Goal: Navigation & Orientation: Understand site structure

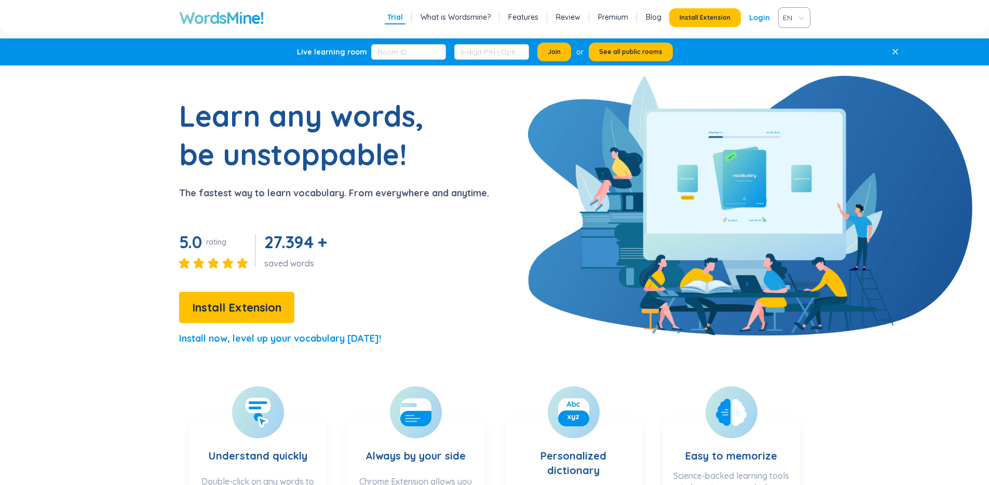
click at [270, 113] on h1 "Learn any words, be unstoppable!" at bounding box center [308, 135] width 259 height 77
click at [259, 162] on h1 "Learn any words, be unstoppable!" at bounding box center [308, 135] width 259 height 77
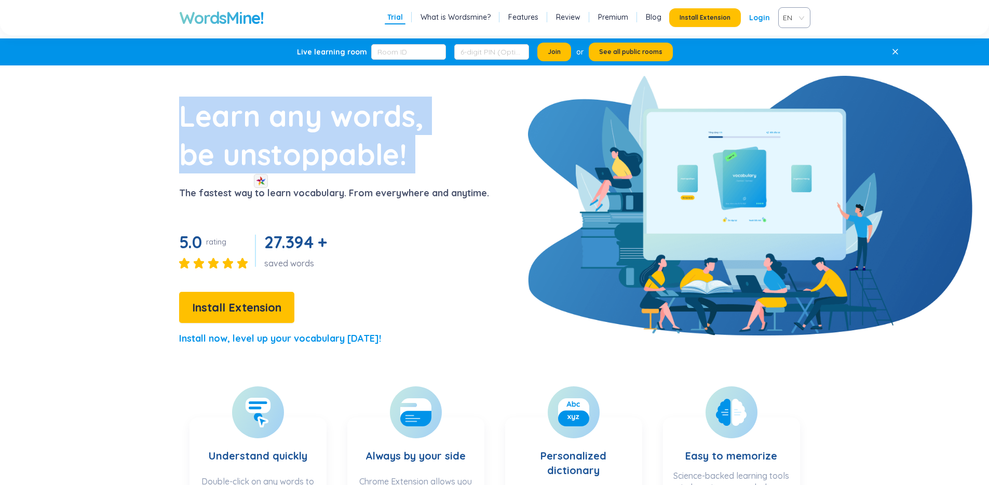
click at [259, 162] on h1 "Learn any words, be unstoppable!" at bounding box center [308, 135] width 259 height 77
click at [261, 181] on img at bounding box center [261, 181] width 10 height 10
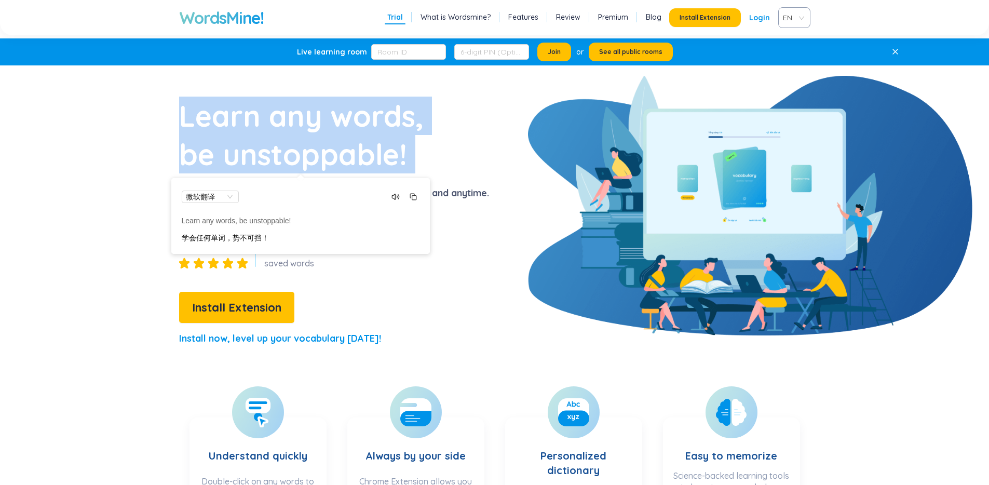
click at [319, 134] on h1 "Learn any words, be unstoppable!" at bounding box center [308, 135] width 259 height 77
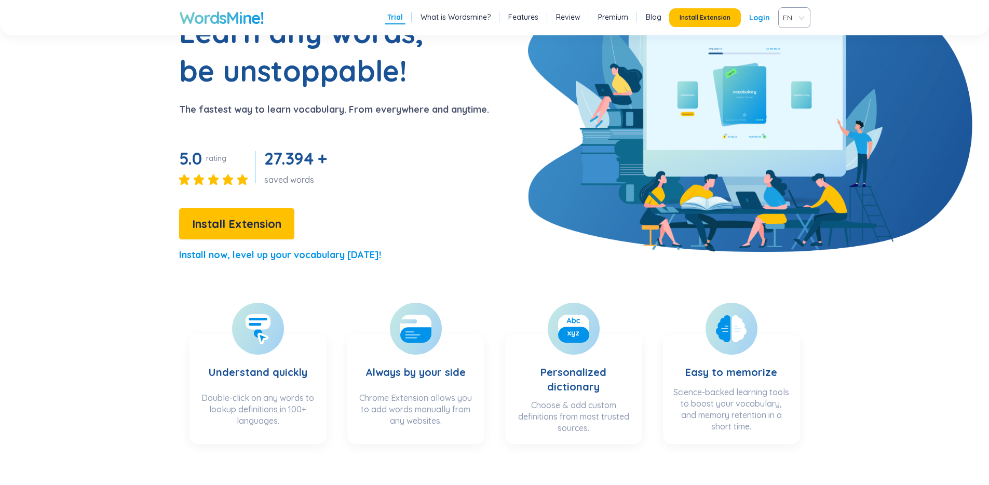
scroll to position [89, 0]
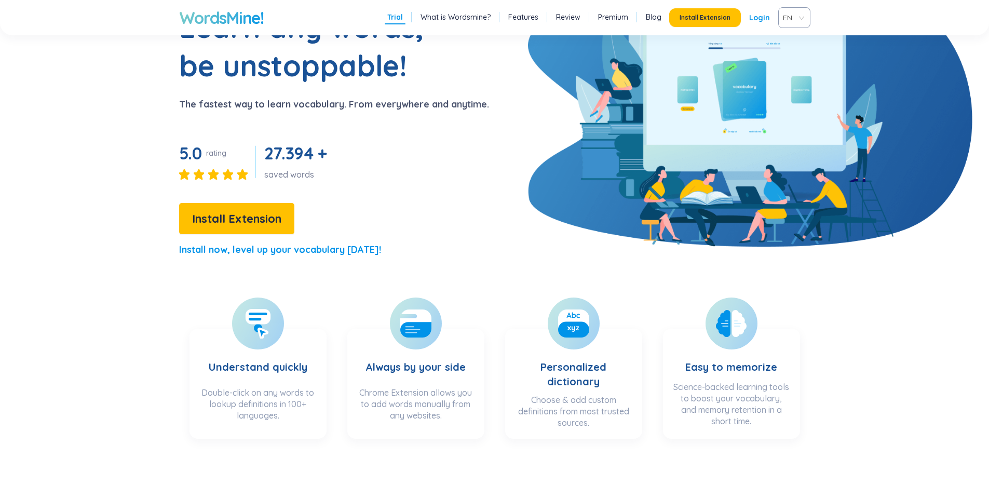
click at [282, 155] on span "27.394 +" at bounding box center [295, 153] width 63 height 21
click at [284, 168] on img at bounding box center [284, 172] width 10 height 10
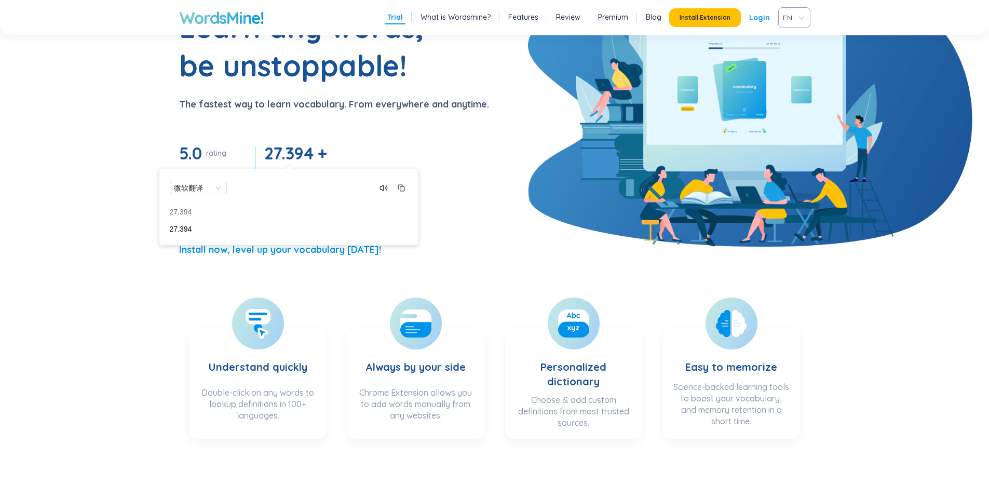
click at [336, 152] on div "Learn any words, be unstoppable! The fastest way to learn vocabulary. From ever…" at bounding box center [292, 137] width 393 height 258
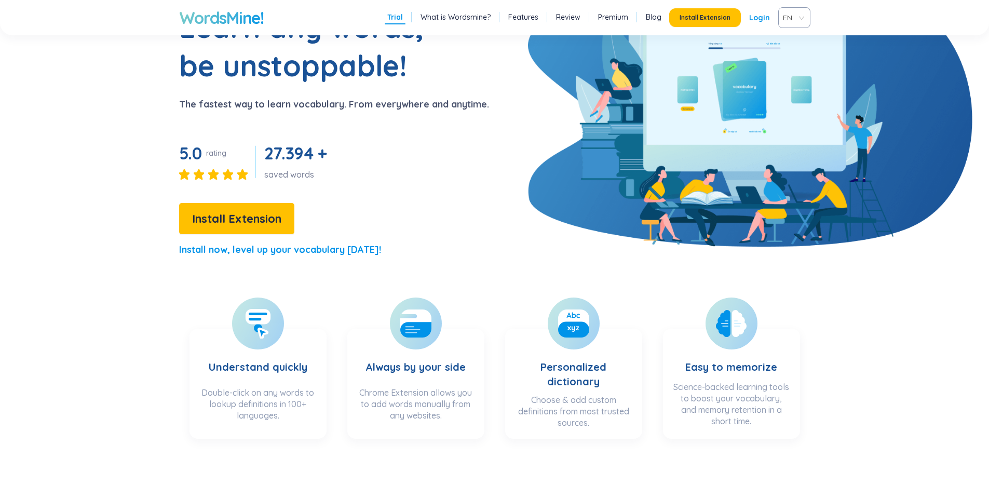
click at [310, 151] on span "27.394 +" at bounding box center [295, 153] width 63 height 21
click at [359, 149] on div "Learn any words, be unstoppable! The fastest way to learn vocabulary. From ever…" at bounding box center [292, 137] width 393 height 258
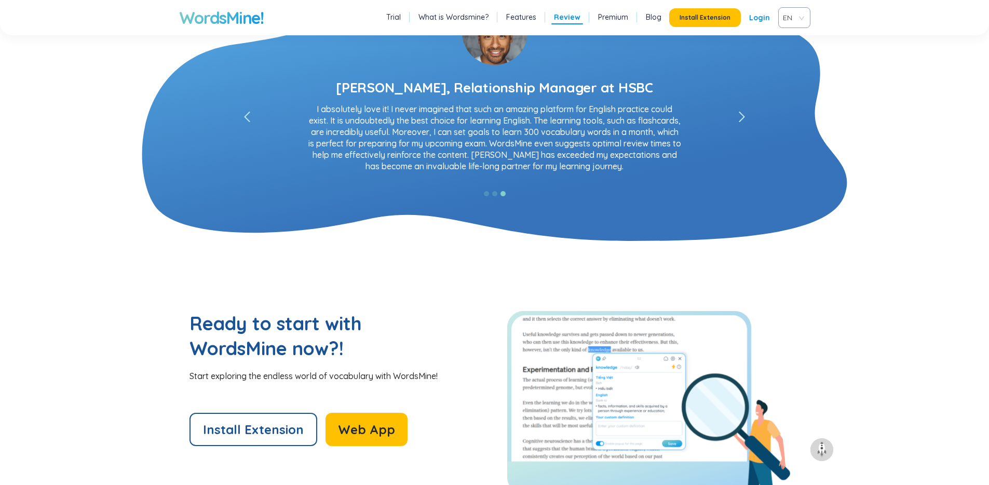
scroll to position [1823, 0]
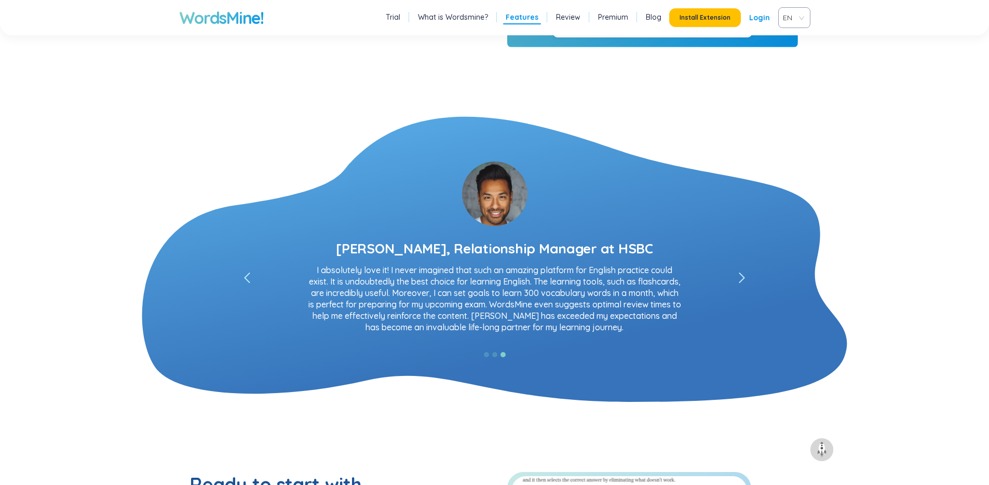
click at [515, 246] on div "[PERSON_NAME], Relationship Manager at HSBC" at bounding box center [494, 248] width 317 height 19
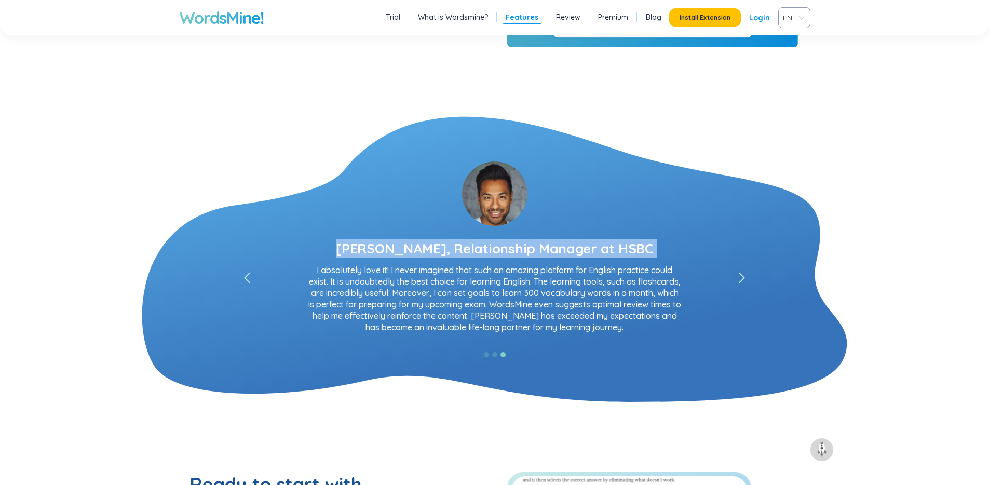
click at [515, 246] on div "[PERSON_NAME], Relationship Manager at HSBC" at bounding box center [494, 248] width 317 height 19
click at [516, 230] on img at bounding box center [517, 231] width 10 height 10
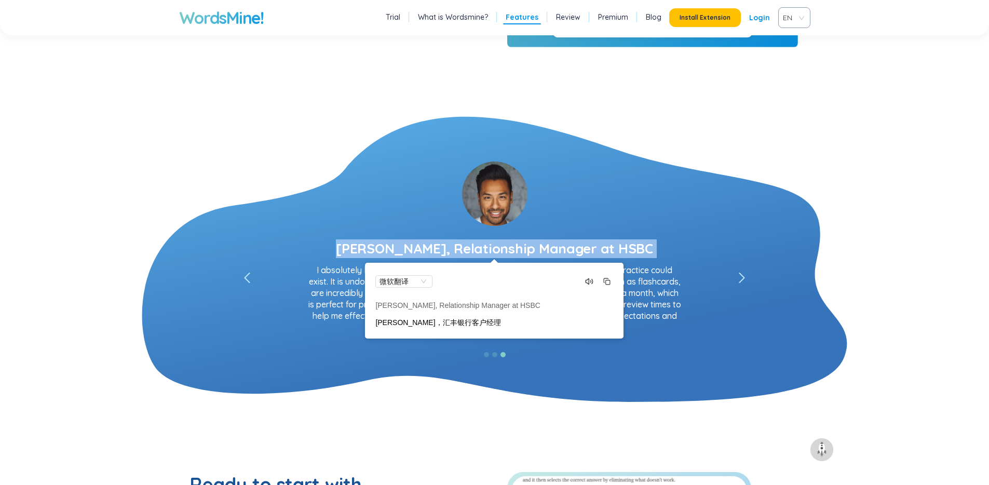
click at [519, 212] on img at bounding box center [494, 193] width 65 height 64
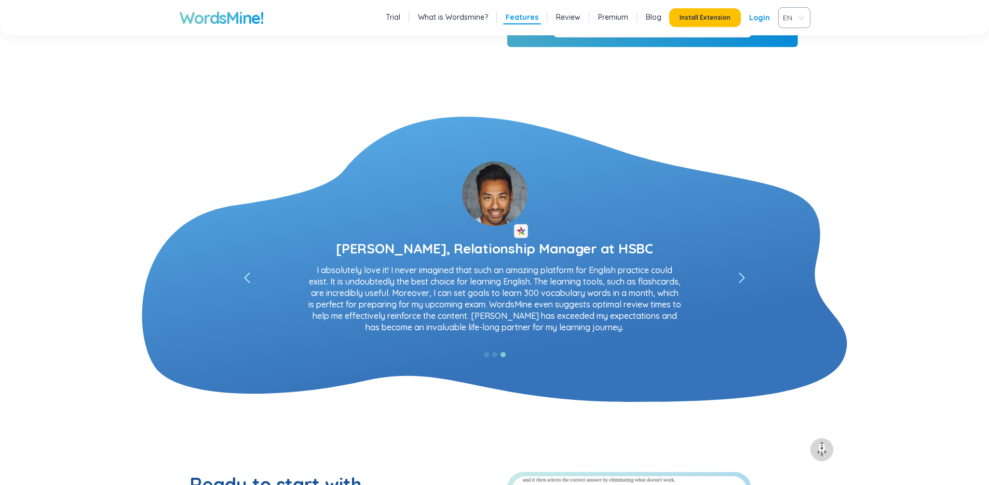
click at [451, 271] on p "I absolutely love it! I never imagined that such an amazing platform for Englis…" at bounding box center [495, 298] width 384 height 69
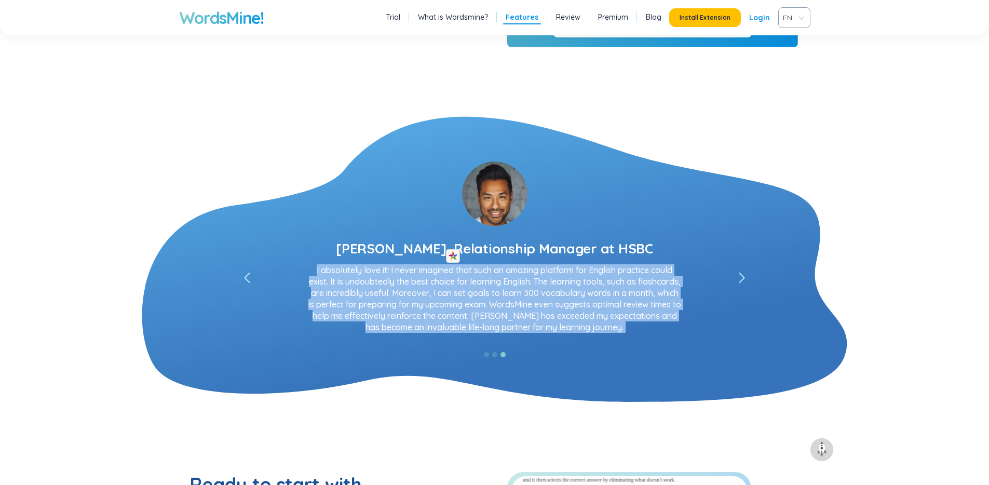
click at [450, 257] on img at bounding box center [453, 256] width 10 height 10
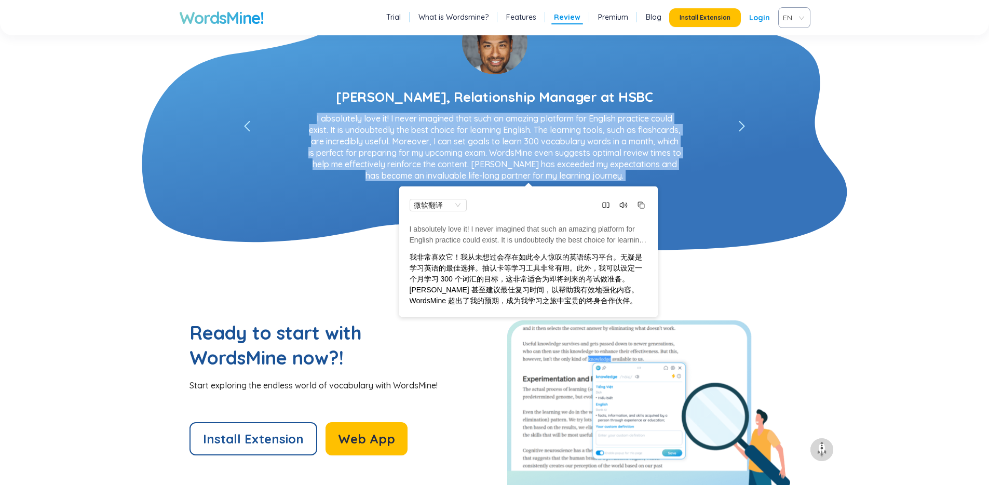
scroll to position [1975, 0]
click at [366, 262] on section "[PERSON_NAME], [PERSON_NAME] 8.0 I am luckly to have found a platform like this…" at bounding box center [494, 135] width 797 height 285
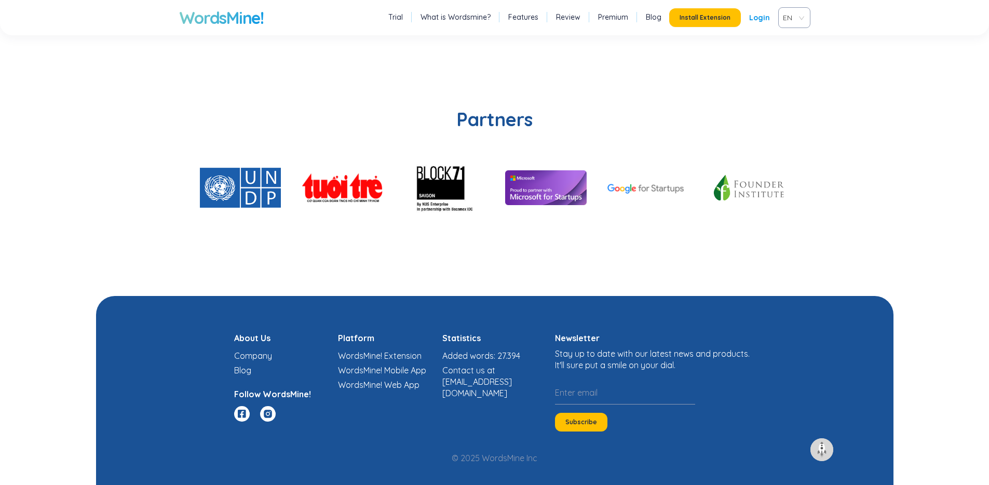
scroll to position [2497, 0]
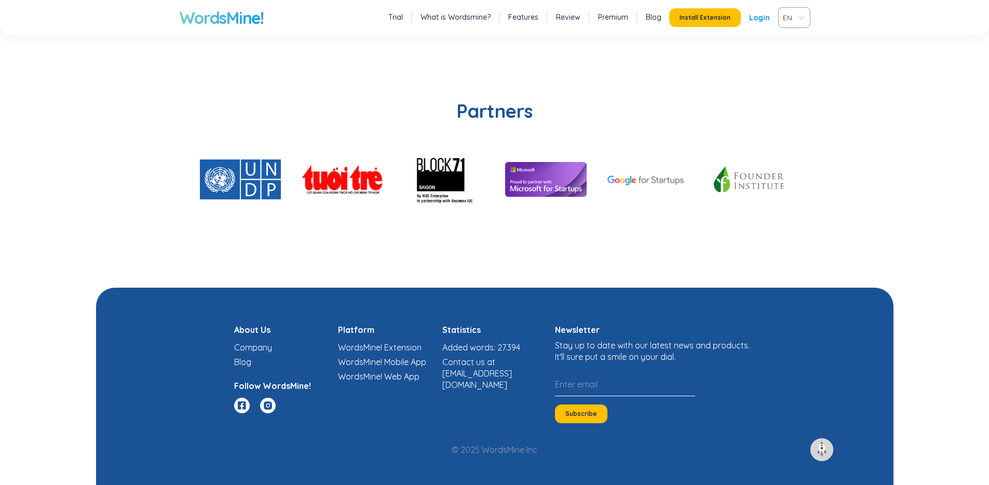
click at [644, 389] on input "email" at bounding box center [625, 384] width 140 height 23
click at [814, 449] on img at bounding box center [821, 449] width 17 height 17
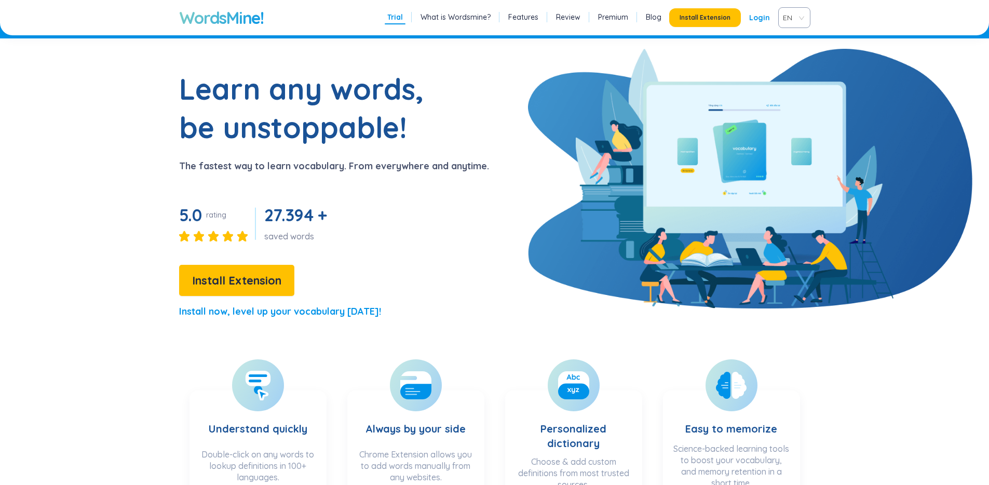
scroll to position [0, 0]
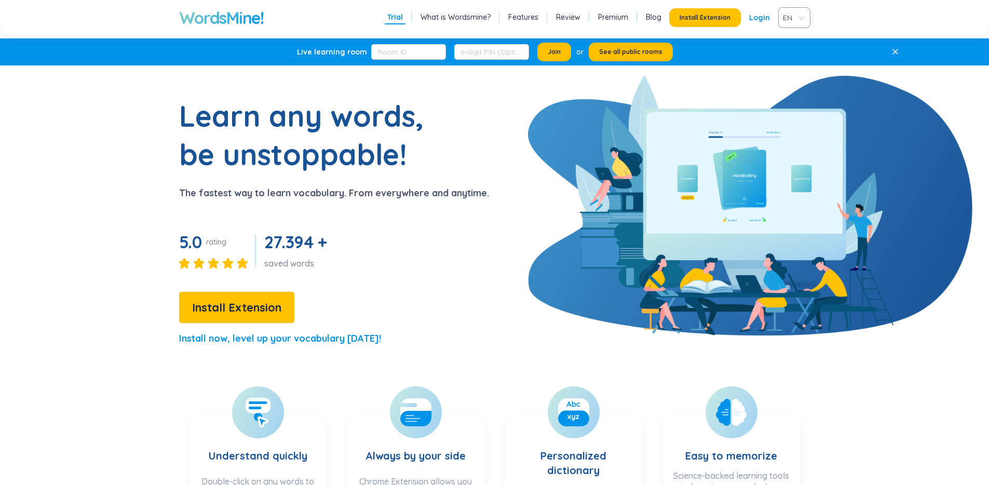
click at [894, 49] on icon at bounding box center [895, 51] width 7 height 7
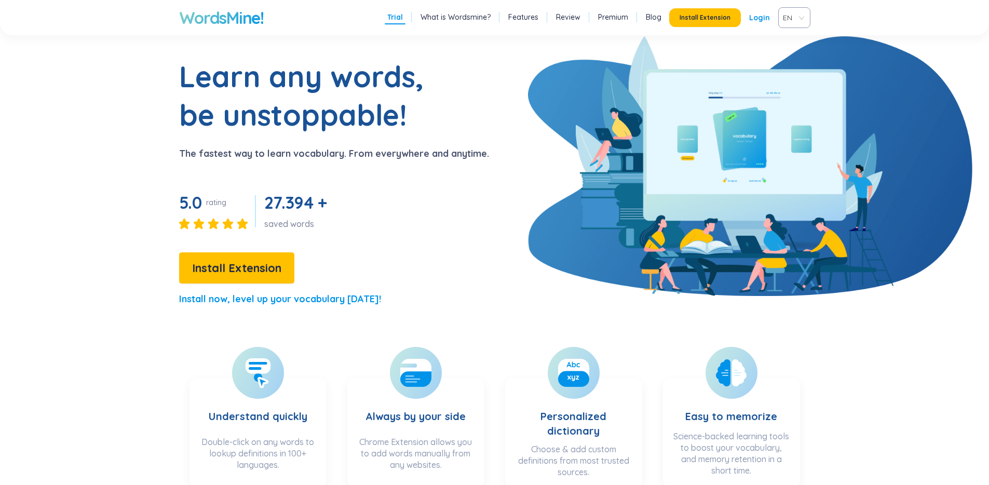
click at [450, 18] on link "What is Wordsmine?" at bounding box center [455, 17] width 70 height 10
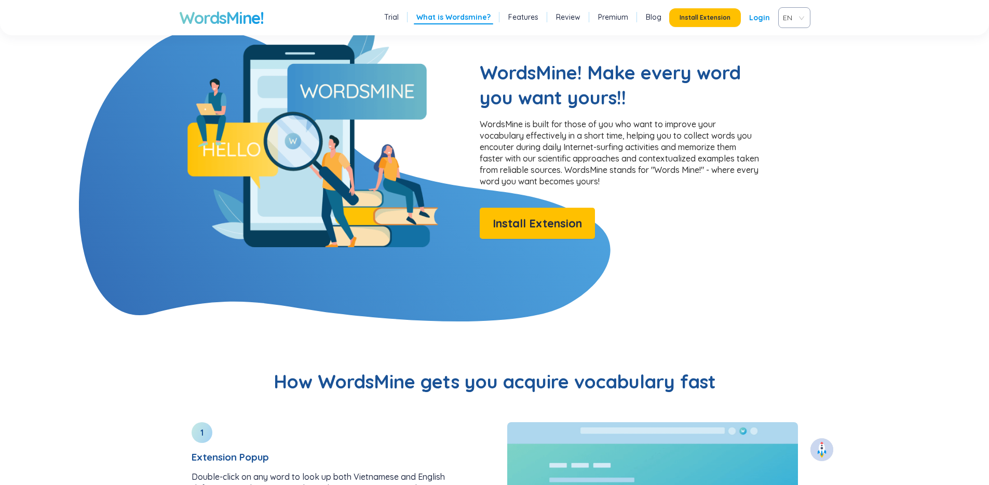
scroll to position [801, 0]
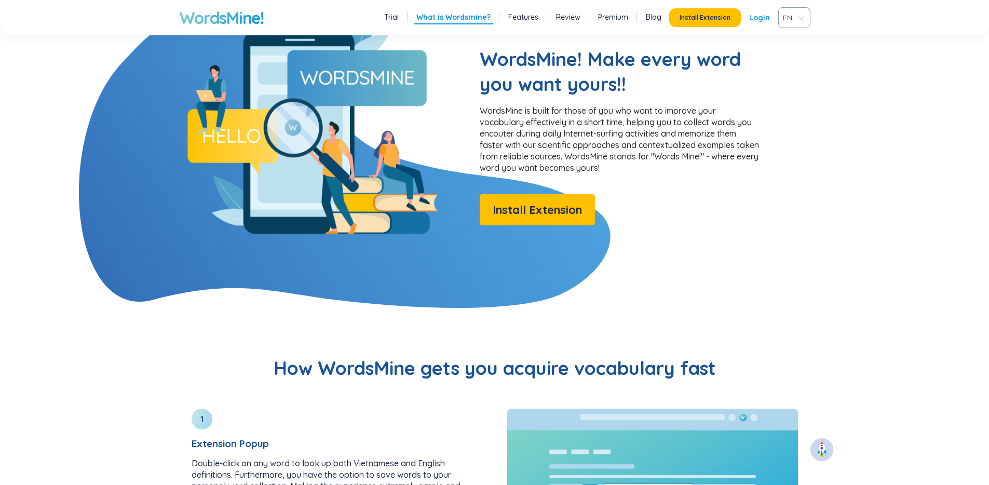
click at [563, 16] on link "Review" at bounding box center [568, 17] width 24 height 10
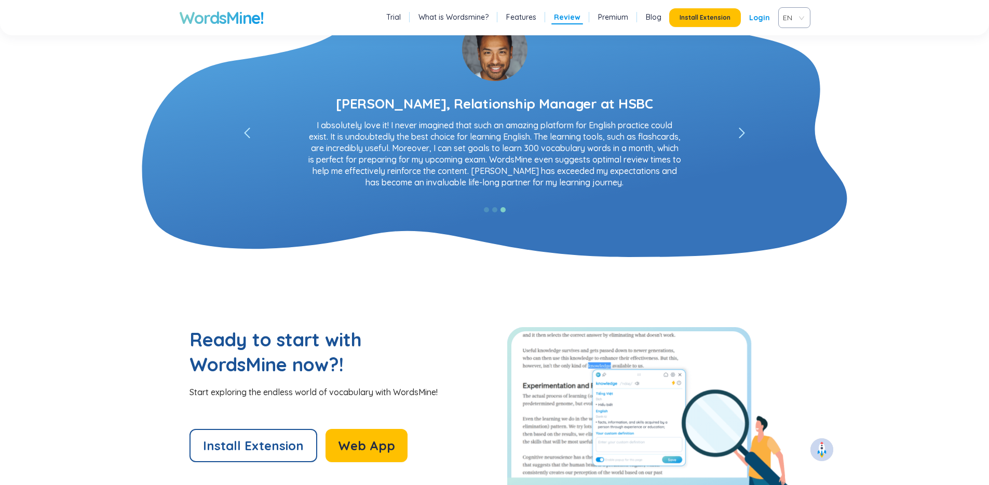
click at [616, 20] on link "Premium" at bounding box center [613, 17] width 30 height 10
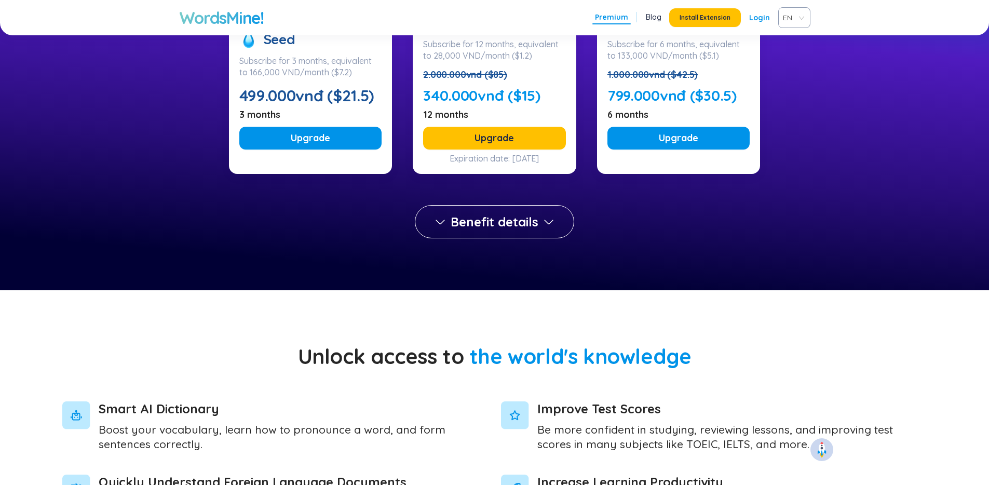
scroll to position [161, 0]
